Goal: Information Seeking & Learning: Check status

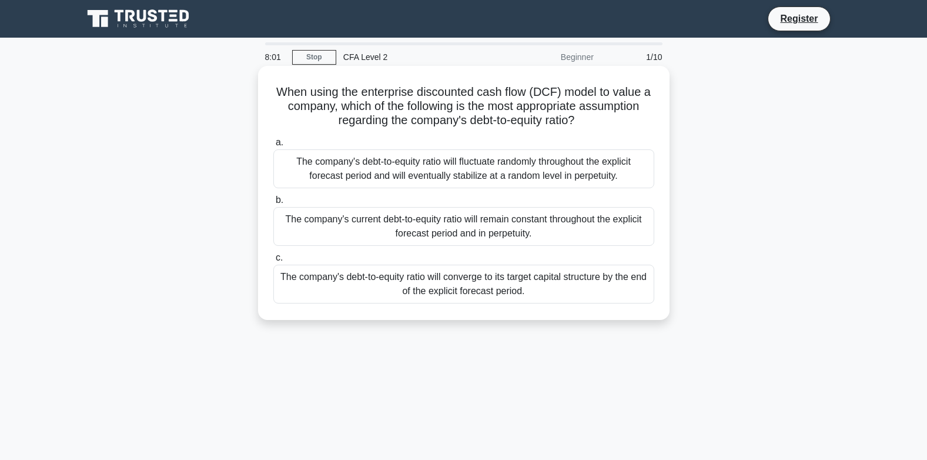
click at [589, 291] on div "The company's debt-to-equity ratio will converge to its target capital structur…" at bounding box center [463, 283] width 381 height 39
click at [273, 262] on input "c. The company's debt-to-equity ratio will converge to its target capital struc…" at bounding box center [273, 258] width 0 height 8
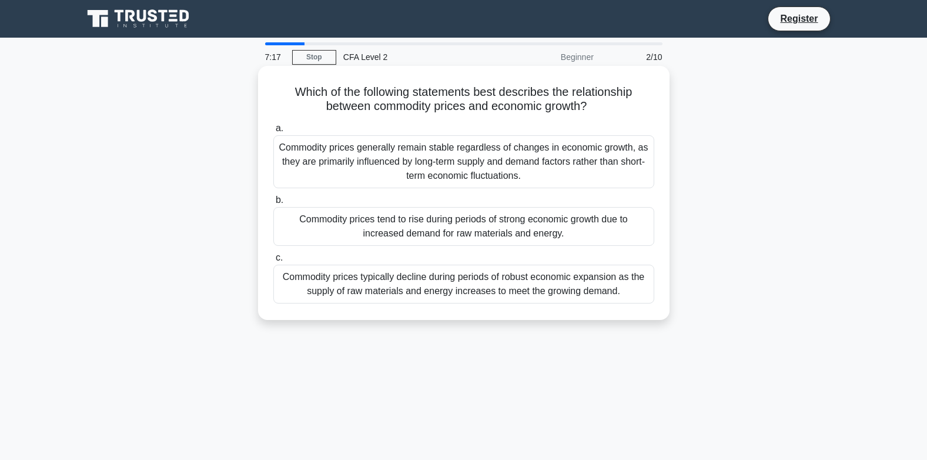
click at [431, 231] on div "Commodity prices tend to rise during periods of strong economic growth due to i…" at bounding box center [463, 226] width 381 height 39
click at [273, 204] on input "b. Commodity prices tend to rise during periods of strong economic growth due t…" at bounding box center [273, 200] width 0 height 8
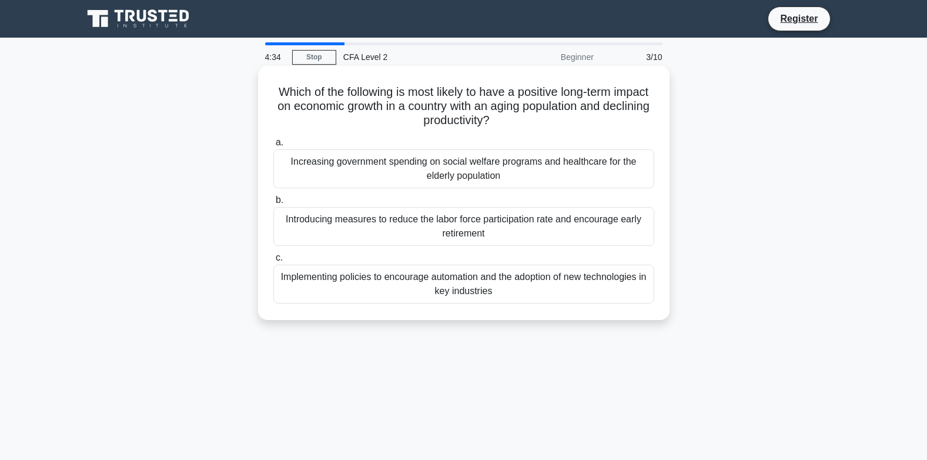
click at [415, 173] on div "Increasing government spending on social welfare programs and healthcare for th…" at bounding box center [463, 168] width 381 height 39
click at [273, 146] on input "a. Increasing government spending on social welfare programs and healthcare for…" at bounding box center [273, 143] width 0 height 8
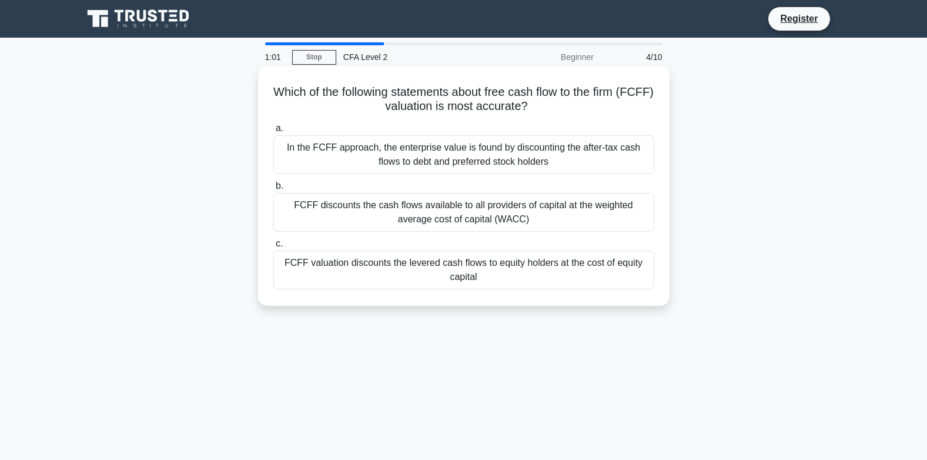
drag, startPoint x: 571, startPoint y: 212, endPoint x: 579, endPoint y: 238, distance: 27.5
click at [579, 238] on div "a. In the FCFF approach, the enterprise value is found by discounting the after…" at bounding box center [463, 205] width 395 height 173
drag, startPoint x: 579, startPoint y: 238, endPoint x: 581, endPoint y: 219, distance: 18.9
click at [581, 219] on div "FCFF discounts the cash flows available to all providers of capital at the weig…" at bounding box center [463, 212] width 381 height 39
click at [273, 190] on input "b. FCFF discounts the cash flows available to all providers of capital at the w…" at bounding box center [273, 186] width 0 height 8
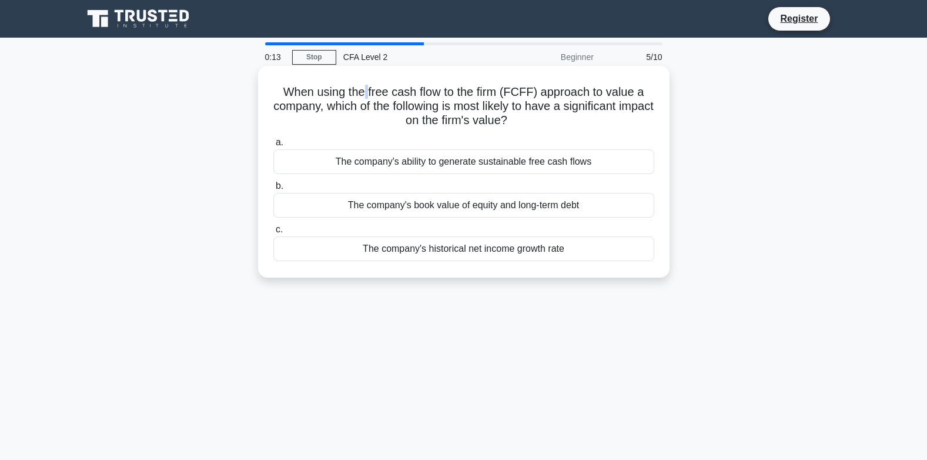
drag, startPoint x: 366, startPoint y: 88, endPoint x: 380, endPoint y: 146, distance: 60.0
click at [380, 146] on div "When using the free cash flow to the firm (FCFF) approach to value a company, w…" at bounding box center [464, 172] width 402 height 202
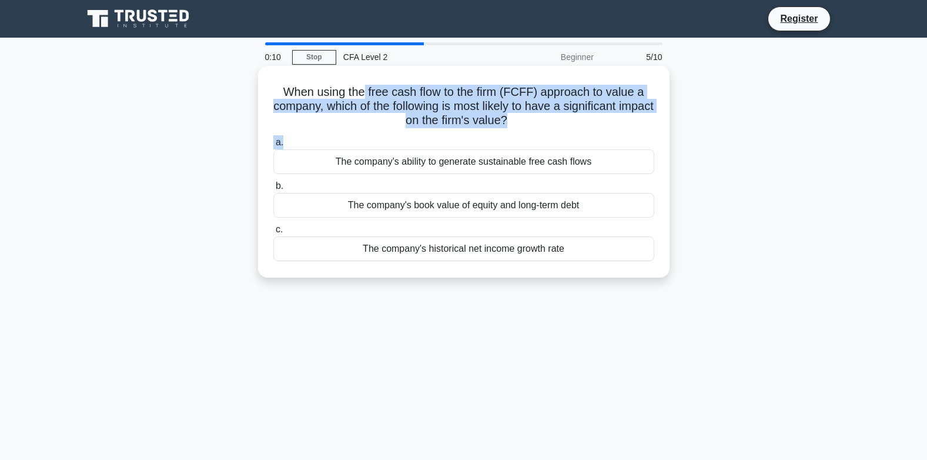
click at [523, 121] on h5 "When using the free cash flow to the firm (FCFF) approach to value a company, w…" at bounding box center [463, 106] width 383 height 43
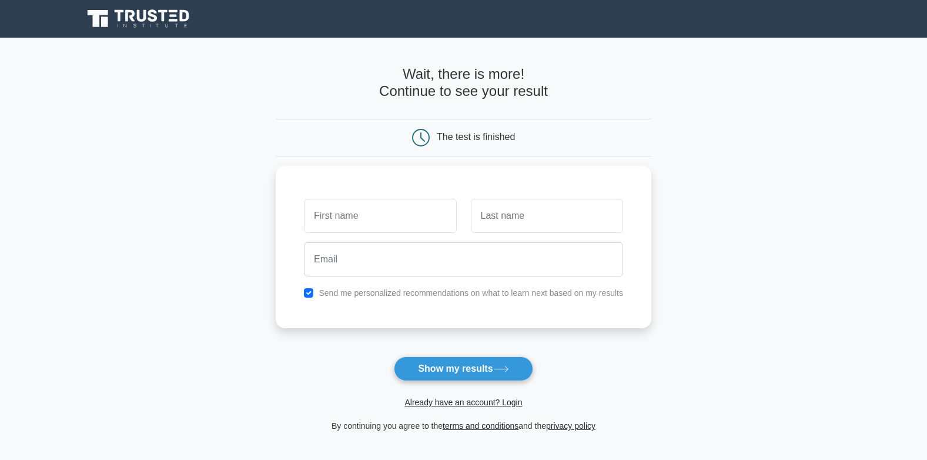
click at [413, 78] on h4 "Wait, there is more! Continue to see your result" at bounding box center [464, 83] width 376 height 34
click at [411, 83] on h4 "Wait, there is more! Continue to see your result" at bounding box center [464, 83] width 376 height 34
click at [311, 210] on input "text" at bounding box center [380, 213] width 152 height 34
type input "[PERSON_NAME]"
click at [394, 356] on button "Show my results" at bounding box center [463, 368] width 139 height 25
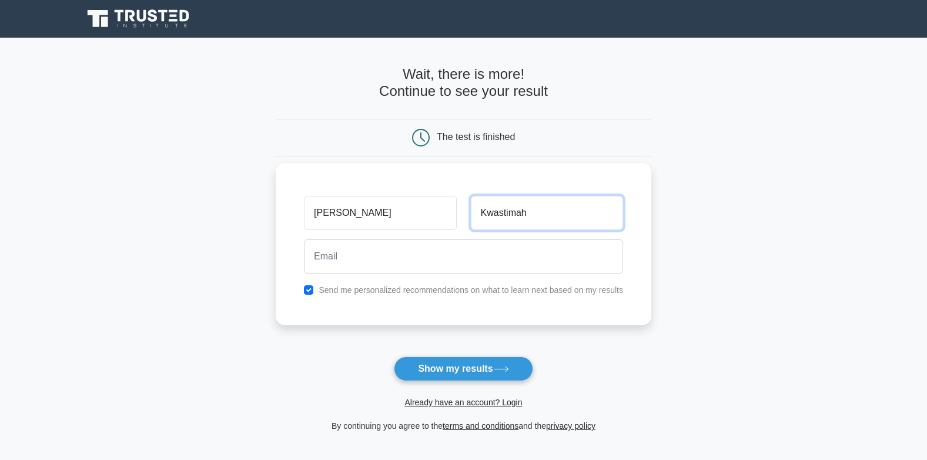
type input "Kwastimah"
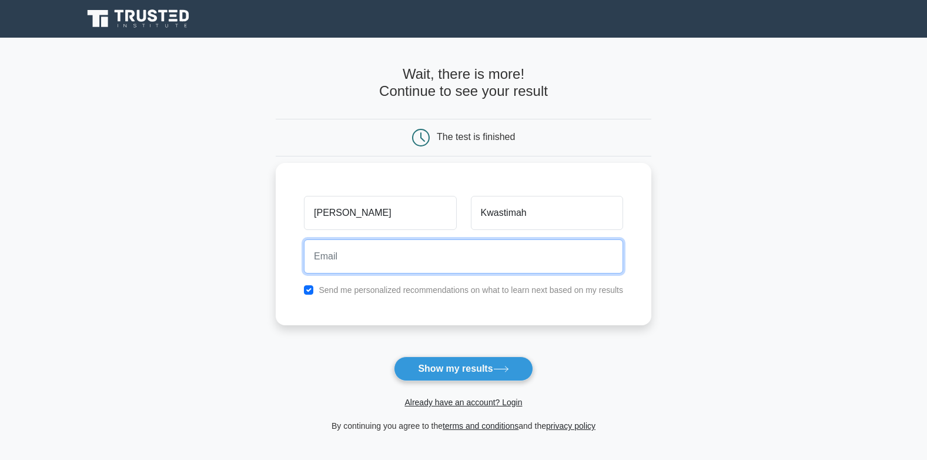
click at [336, 261] on input "email" at bounding box center [463, 256] width 319 height 34
click at [347, 254] on input "[PERSON_NAME]" at bounding box center [463, 256] width 319 height 34
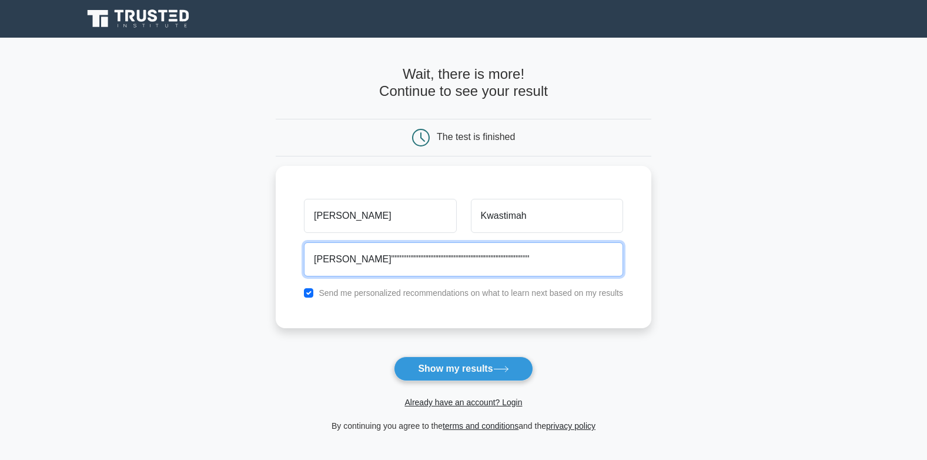
type input "[PERSON_NAME]"""'''''"""""""""""""""""""""""""""""""""'''''"
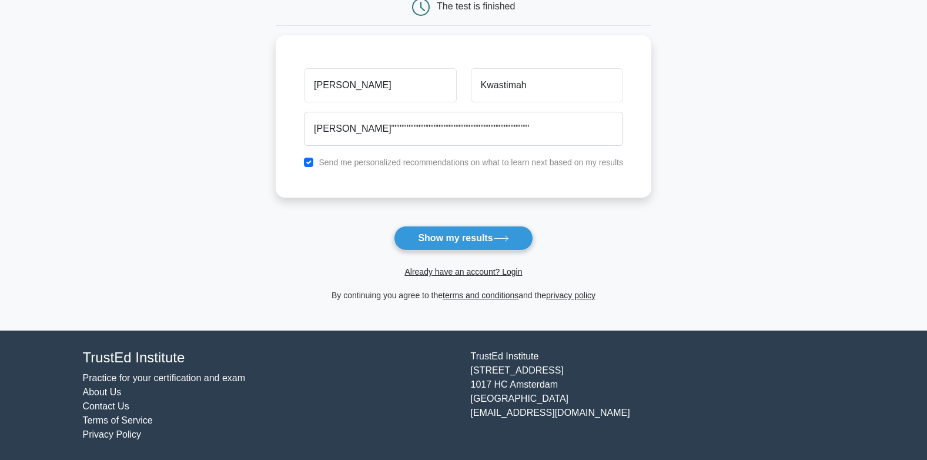
scroll to position [132, 0]
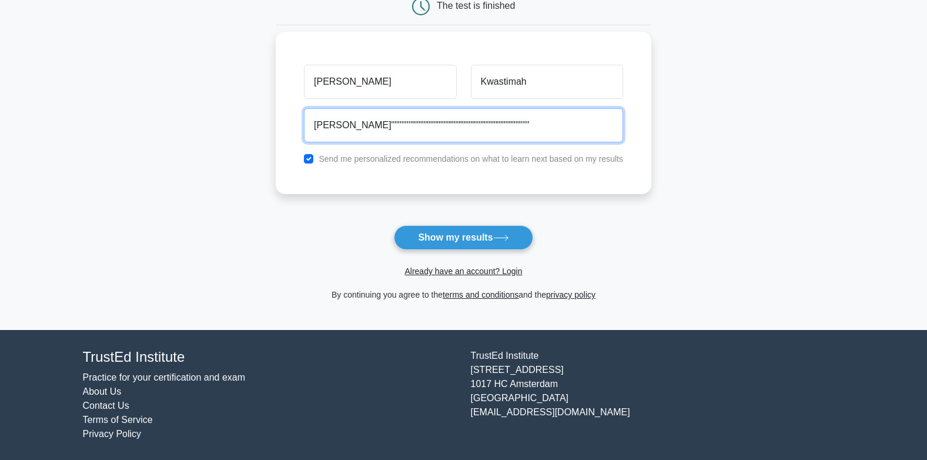
click at [508, 115] on input "[PERSON_NAME]"""'''''"""""""""""""""""""""""""""""""""'''''" at bounding box center [463, 125] width 319 height 34
drag, startPoint x: 370, startPoint y: 132, endPoint x: 370, endPoint y: 123, distance: 9.4
click at [370, 129] on input "[PERSON_NAME]" at bounding box center [463, 125] width 319 height 34
click at [370, 116] on input "[PERSON_NAME]"""""""""""""" at bounding box center [463, 125] width 319 height 34
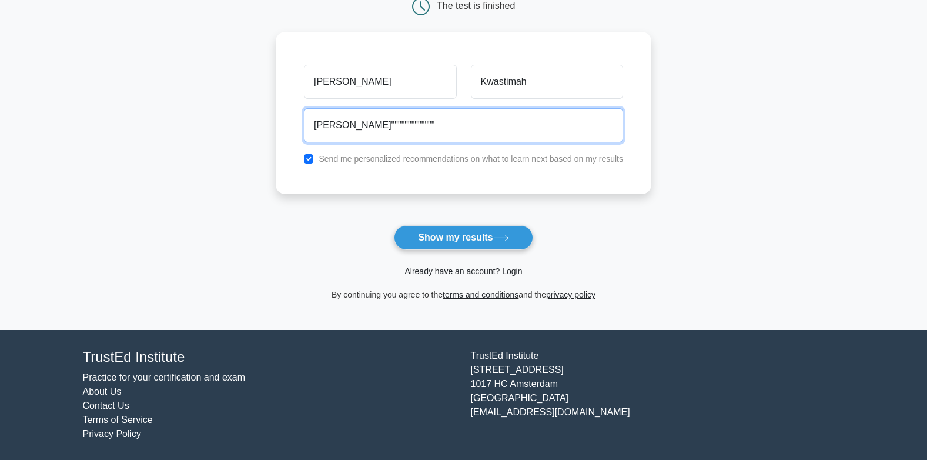
click at [371, 112] on input "[PERSON_NAME]"""""""""""""" at bounding box center [463, 125] width 319 height 34
click at [339, 125] on input "[PERSON_NAME]" at bounding box center [463, 125] width 319 height 34
click at [339, 124] on input "[PERSON_NAME]" at bounding box center [463, 125] width 319 height 34
click at [342, 124] on input "[PERSON_NAME]" at bounding box center [463, 125] width 319 height 34
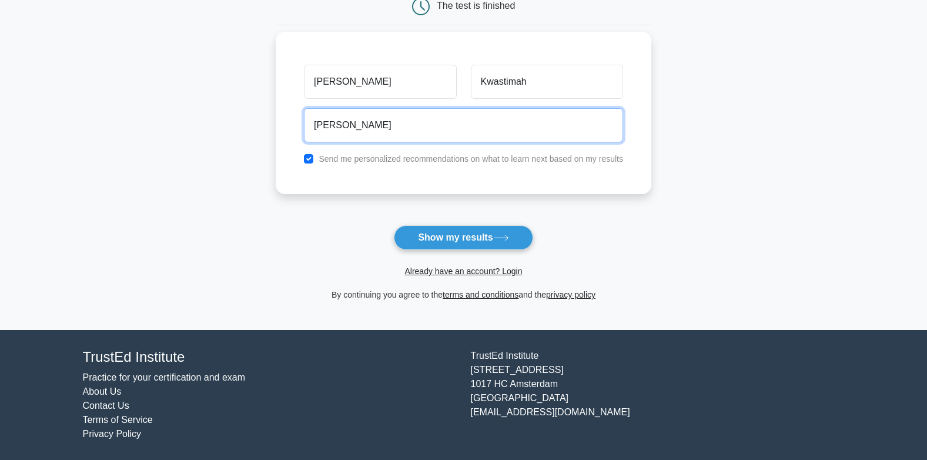
click at [342, 124] on input "[PERSON_NAME]" at bounding box center [463, 125] width 319 height 34
drag, startPoint x: 377, startPoint y: 165, endPoint x: 374, endPoint y: 128, distance: 37.1
click at [374, 128] on input "[PERSON_NAME]" at bounding box center [463, 125] width 319 height 34
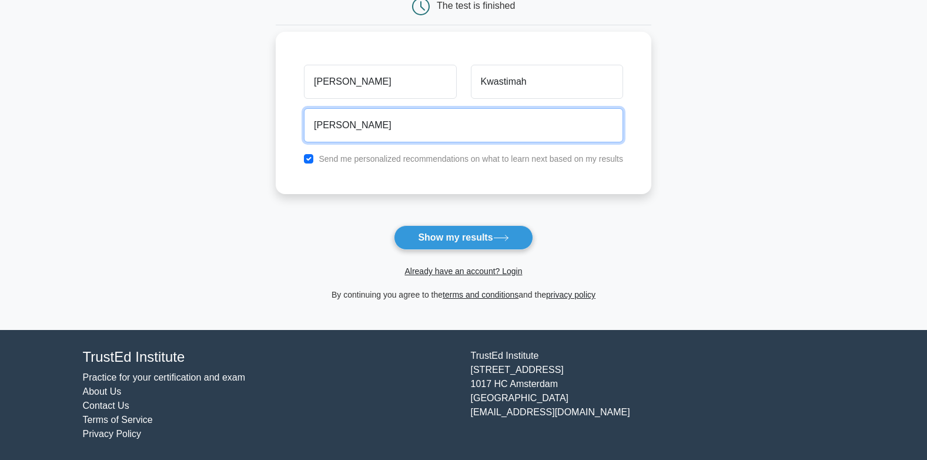
click at [343, 122] on input "[PERSON_NAME]" at bounding box center [463, 125] width 319 height 34
type input "B"
click at [343, 122] on input "email" at bounding box center [463, 125] width 319 height 34
click at [384, 125] on input "[EMAIL_ADDRESS][DOMAIN_NAME]" at bounding box center [463, 125] width 319 height 34
click at [386, 125] on input "[EMAIL_ADDRESS][DOMAIN_NAME]" at bounding box center [463, 125] width 319 height 34
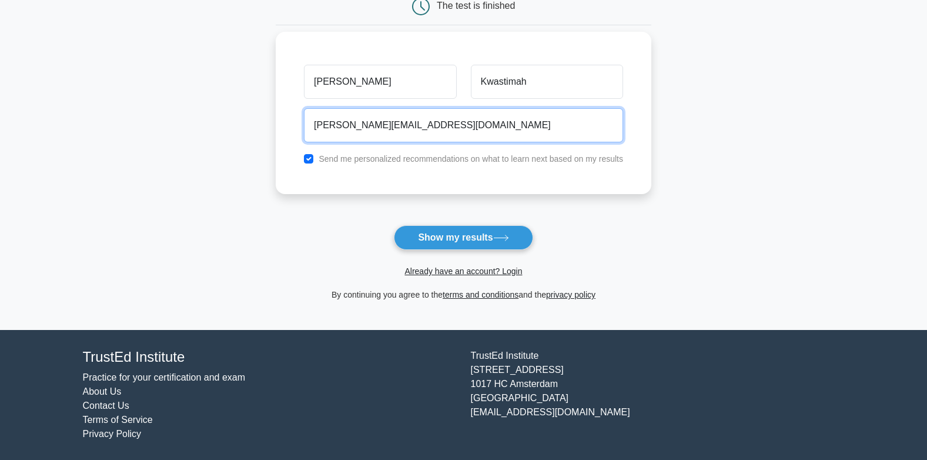
type input "[PERSON_NAME][EMAIL_ADDRESS][DOMAIN_NAME]"
click at [394, 225] on button "Show my results" at bounding box center [463, 237] width 139 height 25
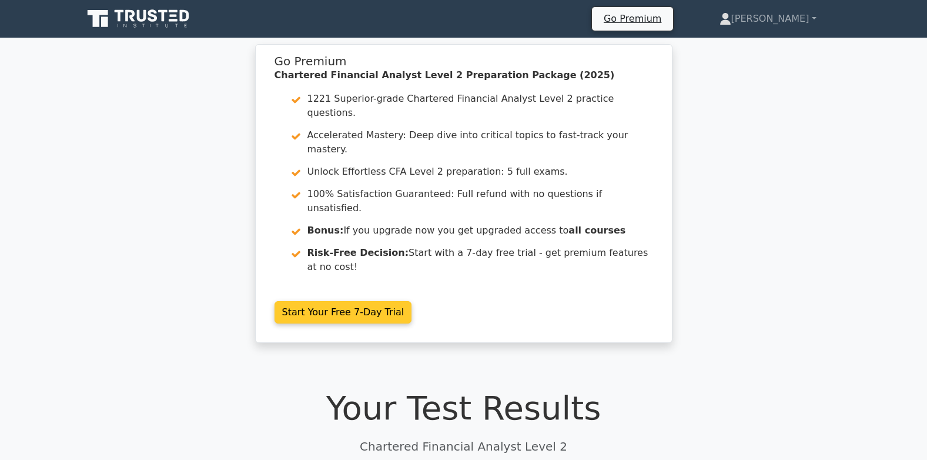
click at [342, 301] on link "Start Your Free 7-Day Trial" at bounding box center [343, 312] width 138 height 22
